Goal: Find specific page/section: Find specific page/section

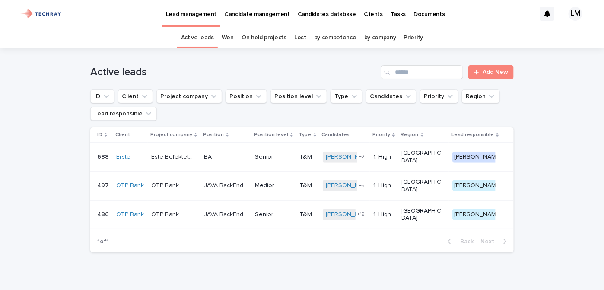
click at [324, 13] on p "Candidates database" at bounding box center [327, 9] width 58 height 18
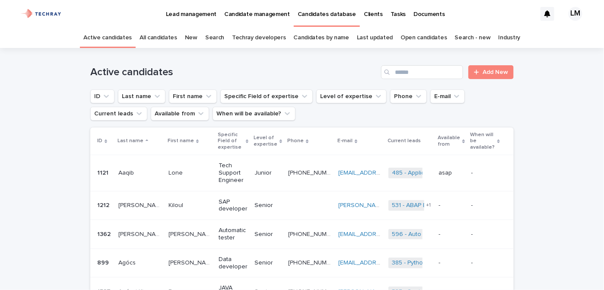
click at [192, 38] on link "New" at bounding box center [191, 38] width 13 height 20
